Goal: Information Seeking & Learning: Check status

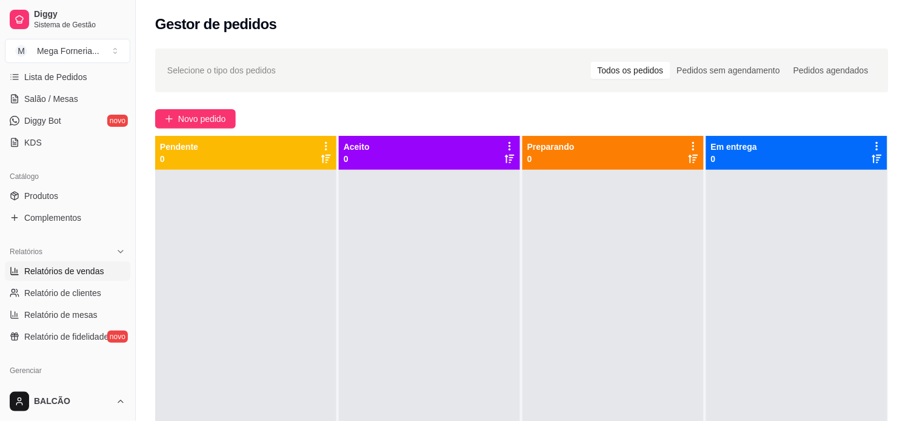
scroll to position [202, 0]
click at [61, 268] on span "Relatórios de vendas" at bounding box center [64, 270] width 80 height 12
select select "ALL"
select select "0"
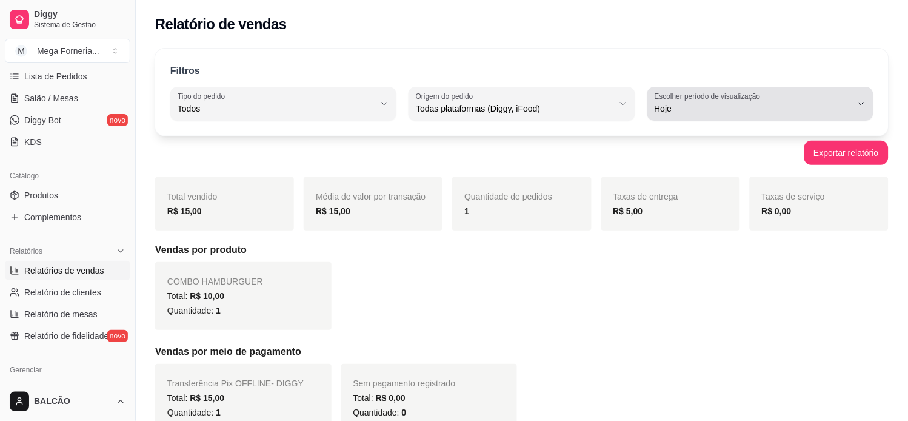
click at [761, 103] on span "Hoje" at bounding box center [752, 108] width 197 height 12
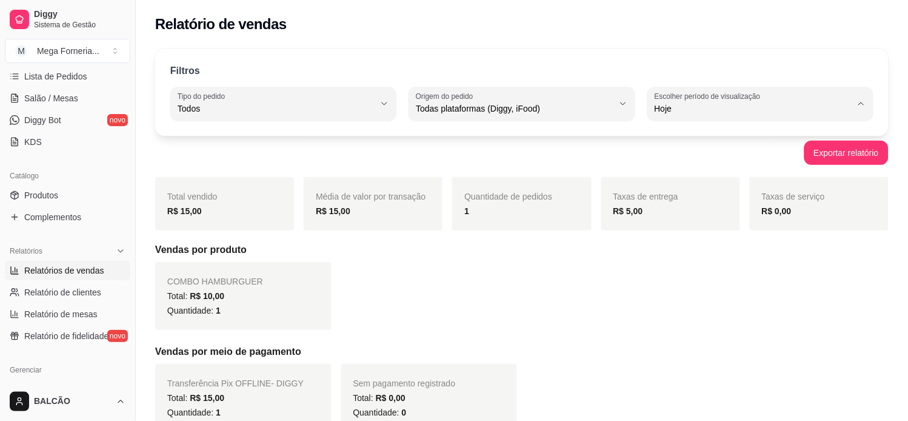
click at [673, 156] on span "Ontem" at bounding box center [754, 158] width 187 height 12
type input "1"
select select "1"
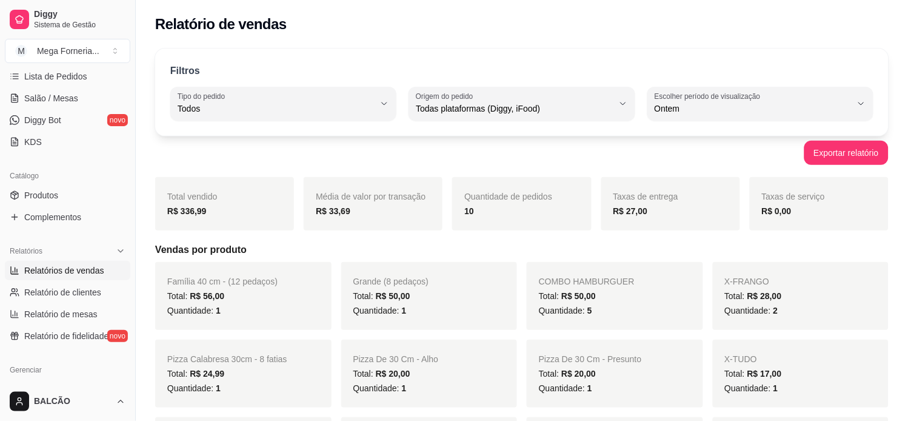
click at [691, 110] on span "Ontem" at bounding box center [752, 108] width 197 height 12
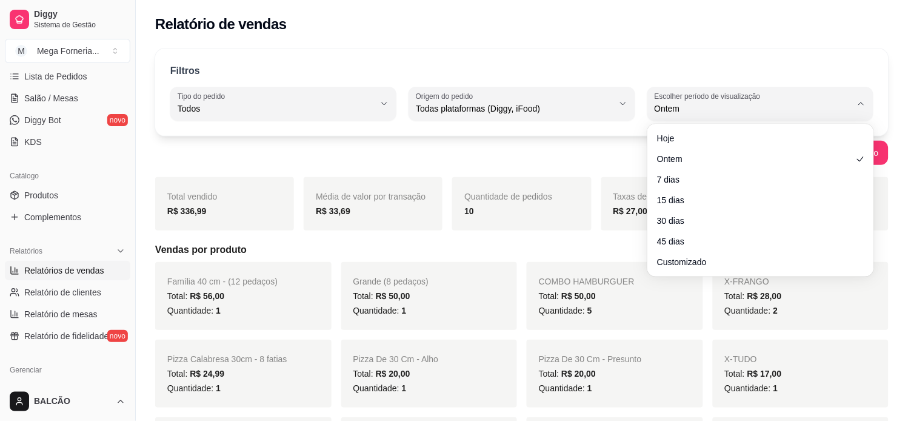
drag, startPoint x: 665, startPoint y: 123, endPoint x: 670, endPoint y: 132, distance: 9.8
click at [667, 126] on div "Hoje Ontem 7 dias 15 dias 30 dias 45 dias Customizado" at bounding box center [760, 200] width 227 height 153
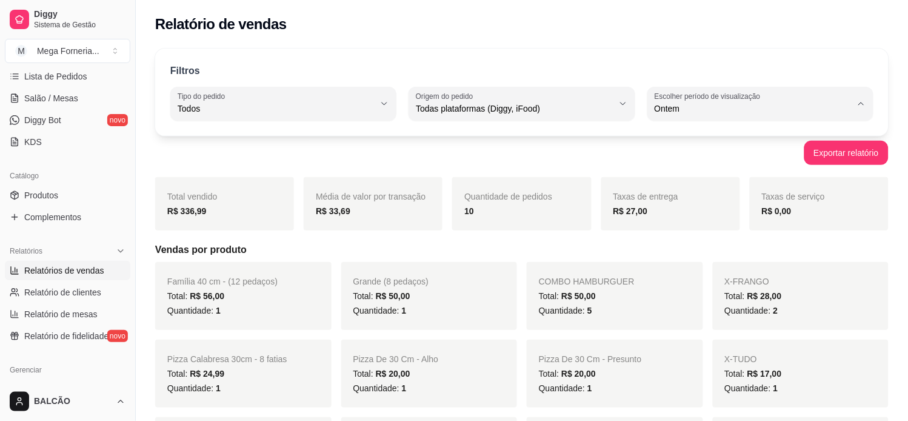
click at [670, 132] on span "Hoje" at bounding box center [754, 138] width 187 height 12
type input "0"
select select "0"
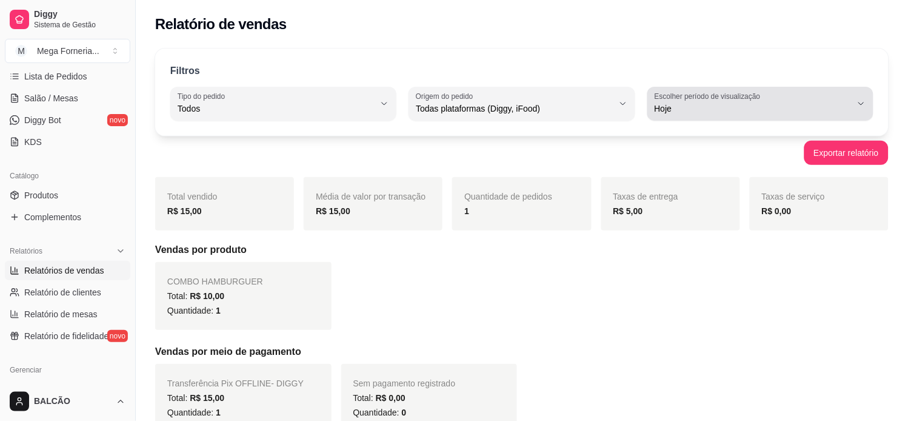
click at [801, 95] on div "Hoje" at bounding box center [752, 104] width 197 height 24
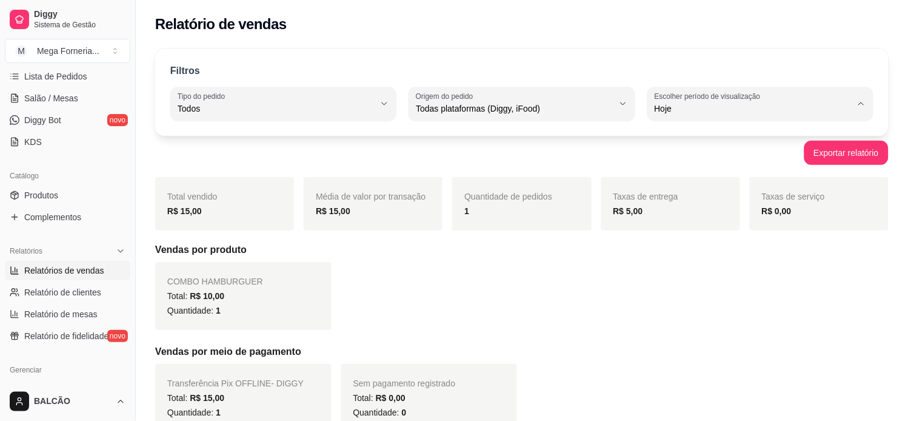
click at [744, 158] on span "Ontem" at bounding box center [754, 158] width 187 height 12
type input "1"
select select "1"
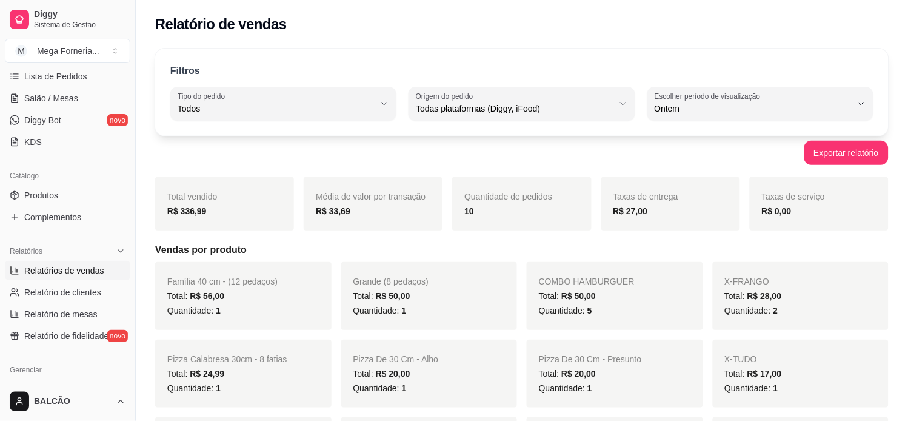
click at [622, 215] on strong "R$ 27,00" at bounding box center [630, 211] width 35 height 10
